Goal: Task Accomplishment & Management: Use online tool/utility

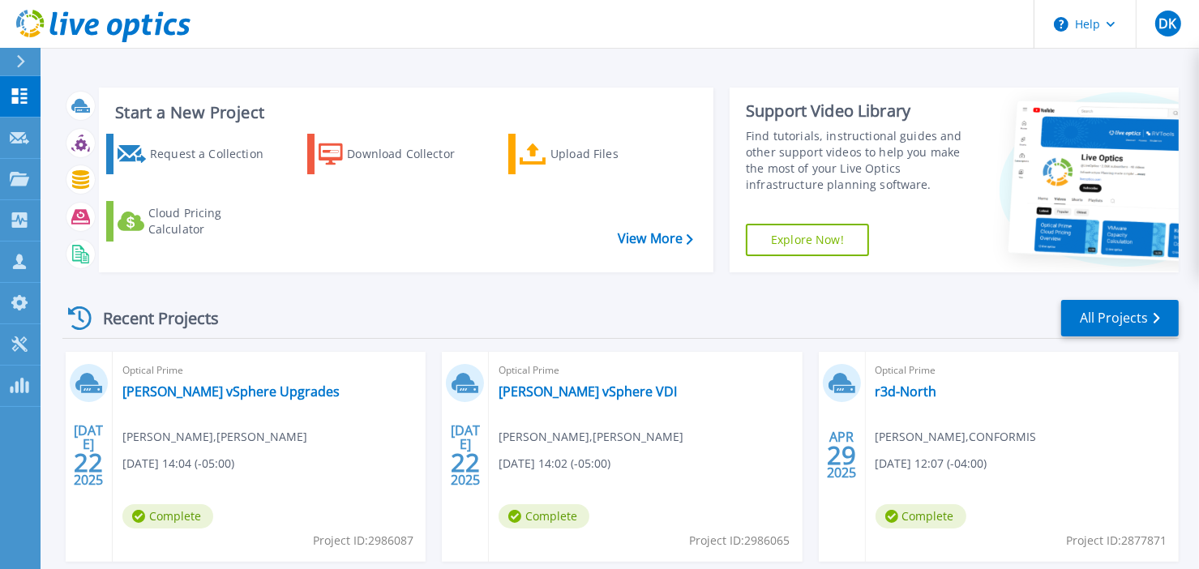
click at [1187, 415] on div "Start a New Project Request a Collection Download Collector Upload Files Cloud …" at bounding box center [620, 425] width 1159 height 850
click at [862, 281] on div "Start a New Project Request a Collection Download Collector Upload Files Cloud …" at bounding box center [620, 180] width 1117 height 211
click at [844, 306] on div "Recent Projects All Projects" at bounding box center [620, 318] width 1117 height 41
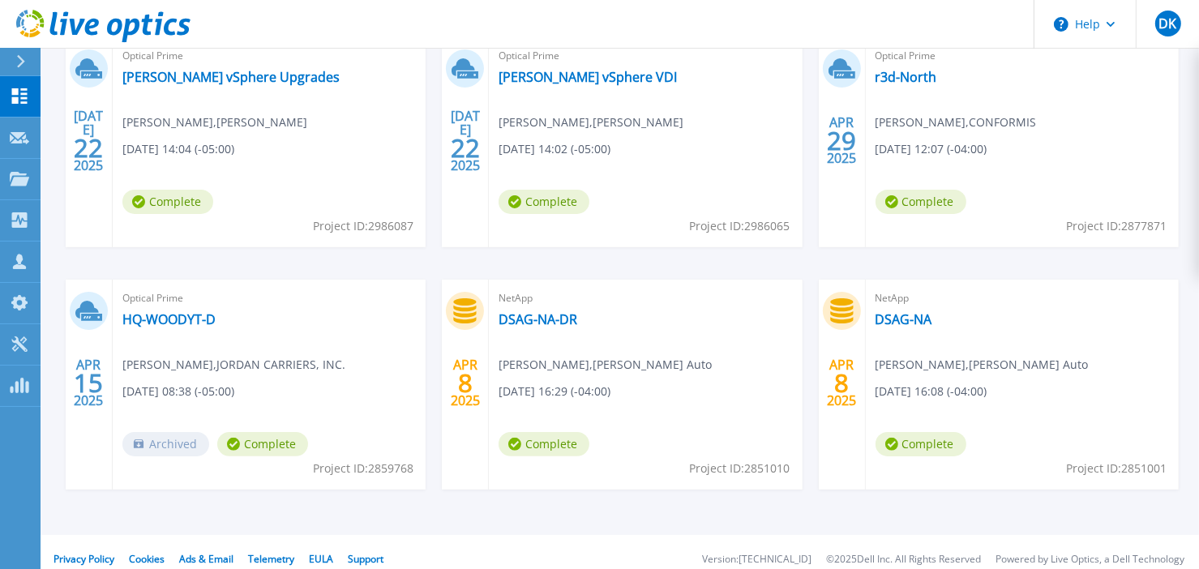
scroll to position [329, 0]
